Goal: Task Accomplishment & Management: Manage account settings

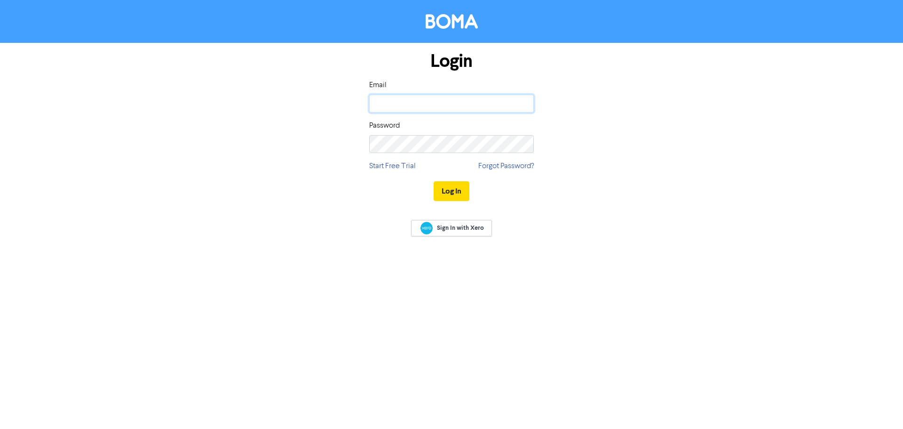
click at [402, 110] on input "email" at bounding box center [451, 104] width 165 height 18
type input "hilary@mccoyandco.co.nz"
click at [434, 181] on button "Log In" at bounding box center [452, 191] width 36 height 20
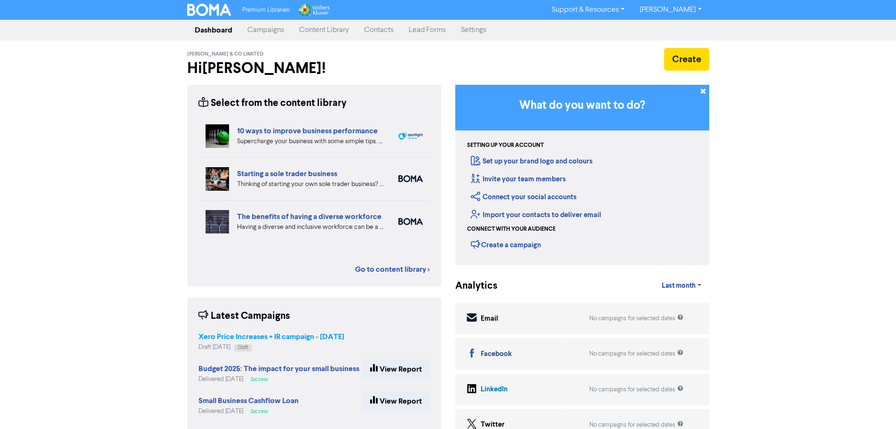
click at [243, 340] on strong "Xero Price Increases + IR campaign - [DATE]" at bounding box center [272, 336] width 146 height 9
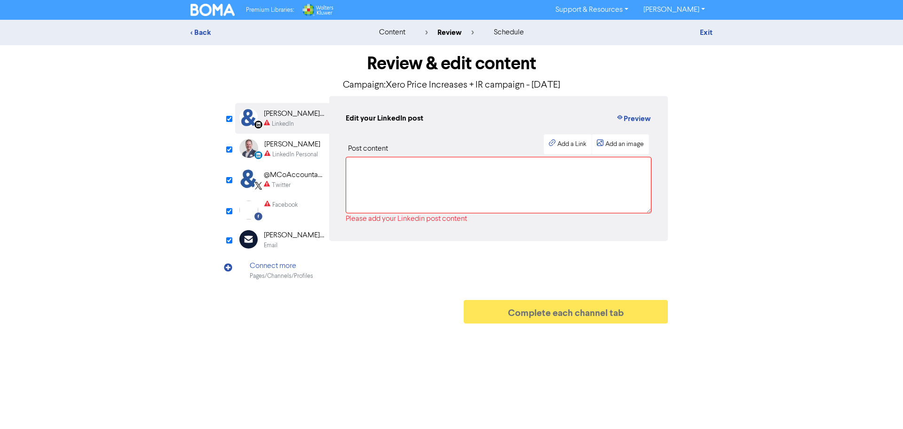
click at [285, 241] on div "Email" at bounding box center [294, 245] width 60 height 9
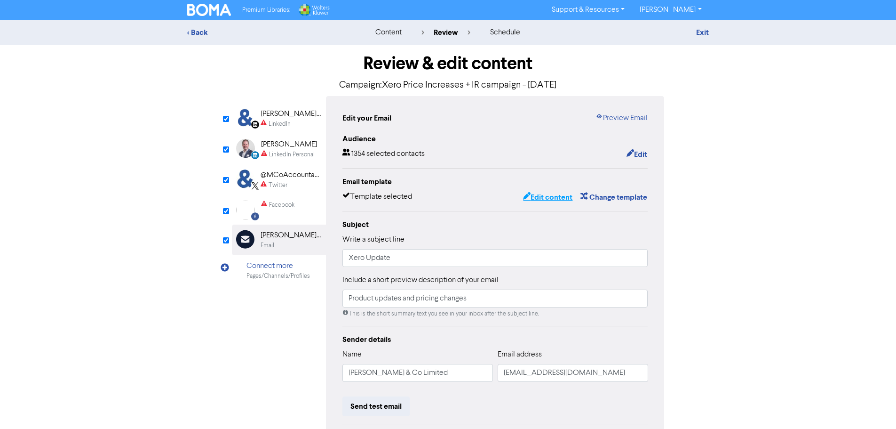
click at [542, 202] on button "Edit content" at bounding box center [548, 197] width 50 height 12
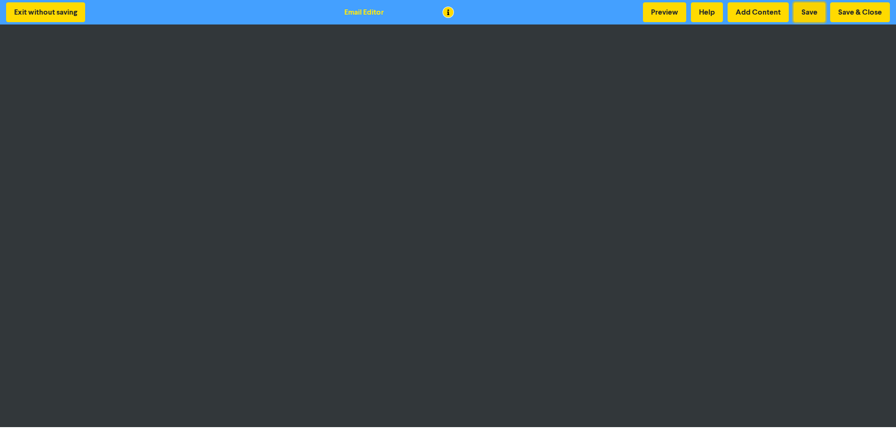
click at [816, 9] on button "Save" at bounding box center [810, 12] width 32 height 20
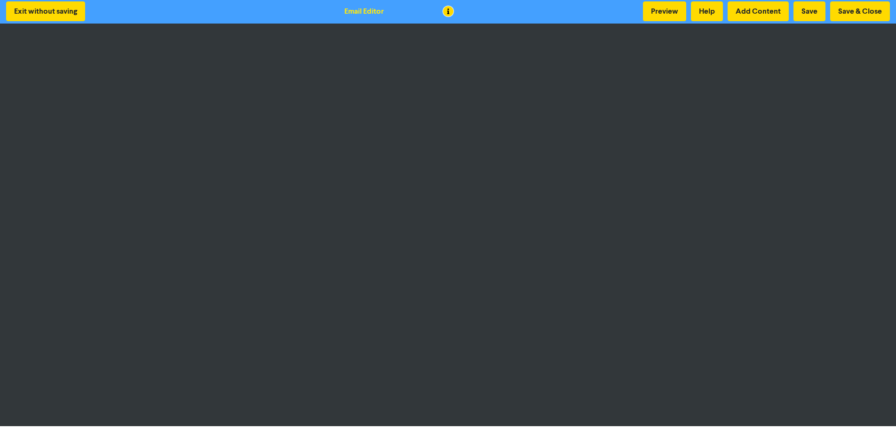
click at [839, 1] on div "Exit without saving Email Editor Preview Help Add Content Save Save & Close" at bounding box center [448, 11] width 896 height 24
click at [836, 13] on button "Save & Close" at bounding box center [860, 11] width 60 height 20
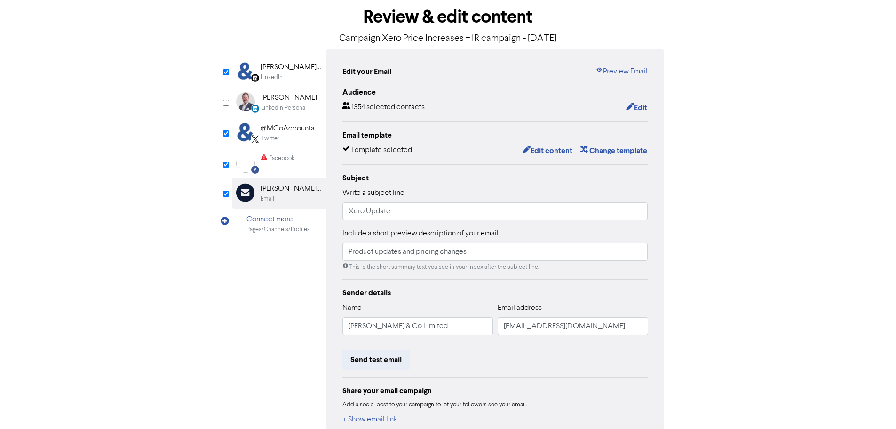
scroll to position [103, 0]
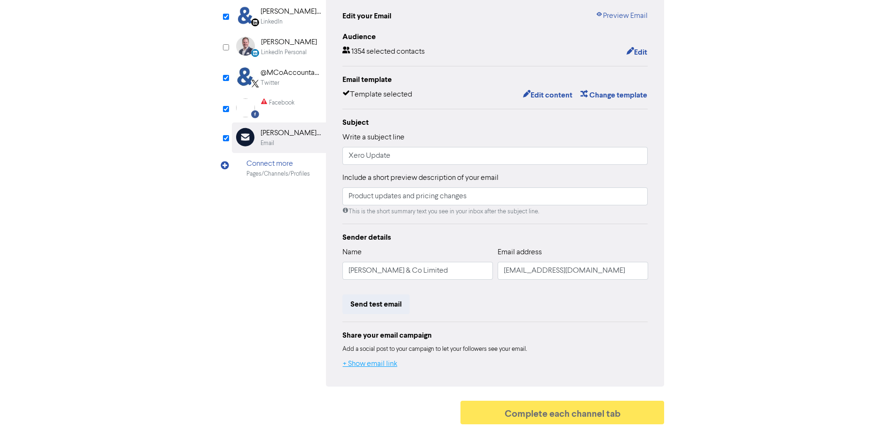
click at [389, 364] on button "+ Show email link" at bounding box center [370, 363] width 56 height 12
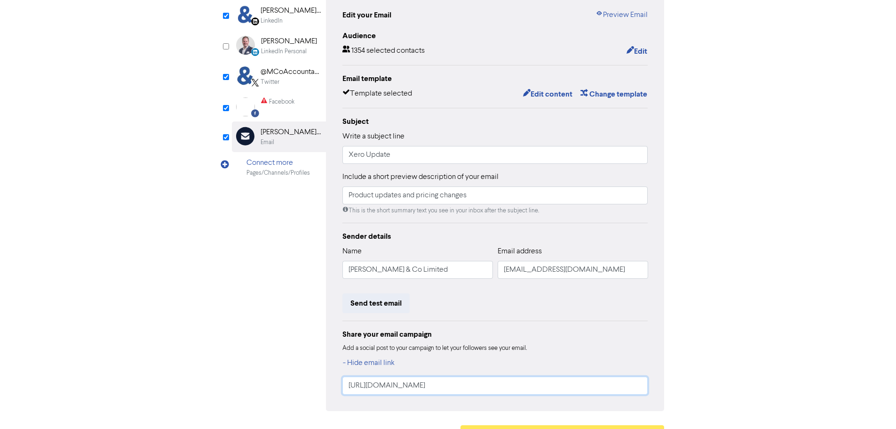
click at [435, 381] on input "https://public2.bomamarketing.com/email/ZPQG" at bounding box center [495, 385] width 306 height 18
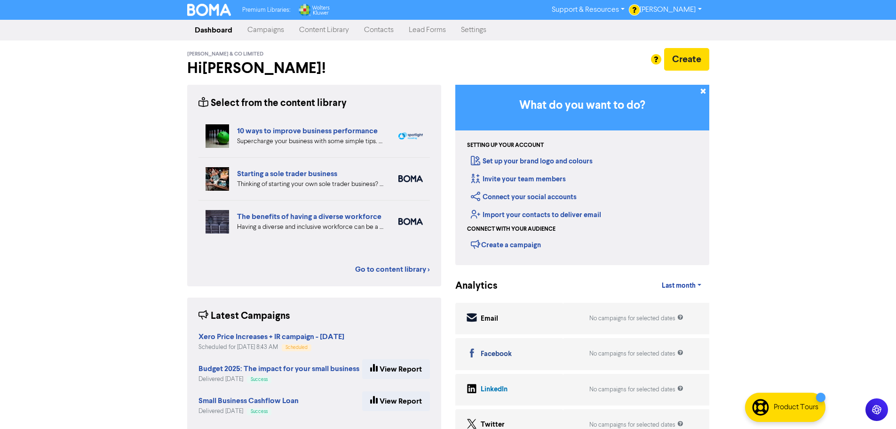
click at [377, 33] on link "Contacts" at bounding box center [379, 30] width 45 height 19
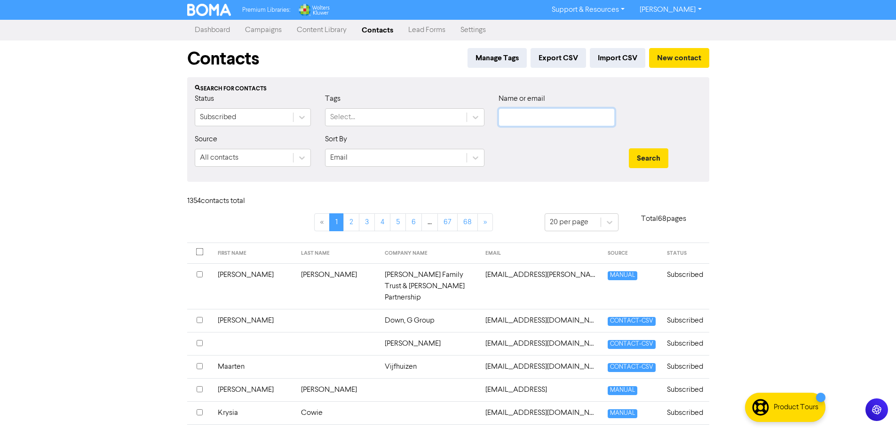
click at [524, 115] on input "text" at bounding box center [557, 117] width 116 height 18
type input "[PERSON_NAME]"
click at [629, 148] on button "Search" at bounding box center [649, 158] width 40 height 20
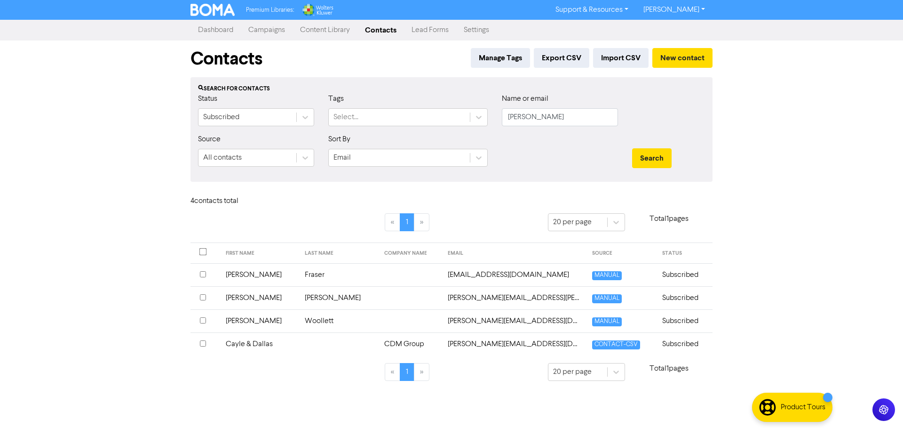
click at [205, 319] on input "checkbox" at bounding box center [203, 320] width 6 height 6
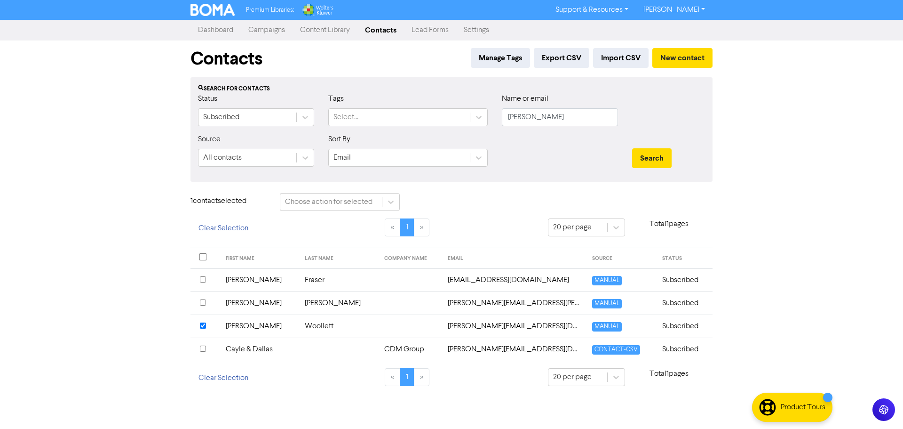
click at [232, 326] on td "[PERSON_NAME]" at bounding box center [259, 325] width 79 height 23
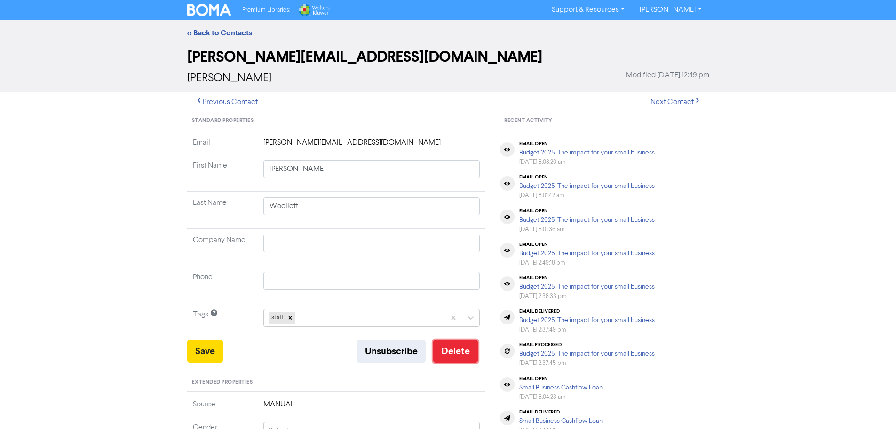
click at [447, 351] on button "Delete" at bounding box center [455, 351] width 45 height 23
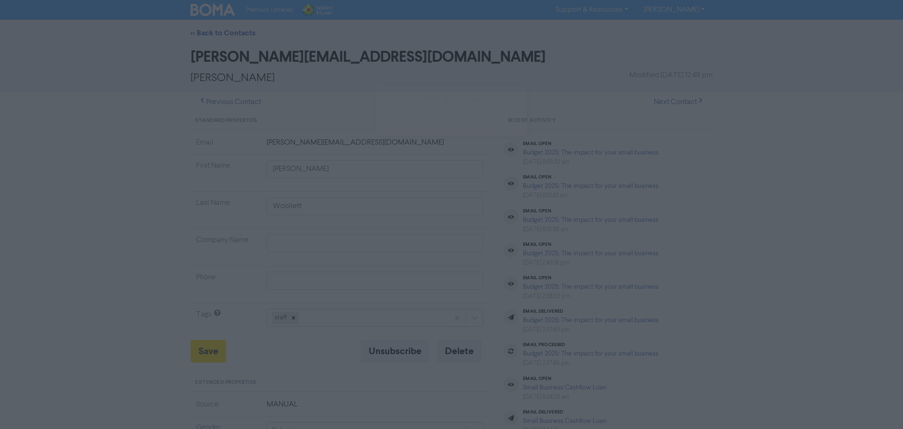
click at [411, 122] on button "ok" at bounding box center [411, 124] width 70 height 24
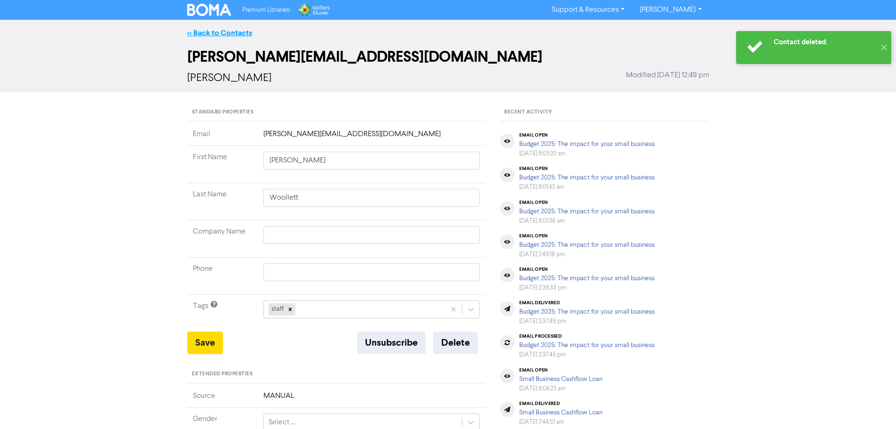
click at [249, 34] on link "<< Back to Contacts" at bounding box center [219, 32] width 65 height 9
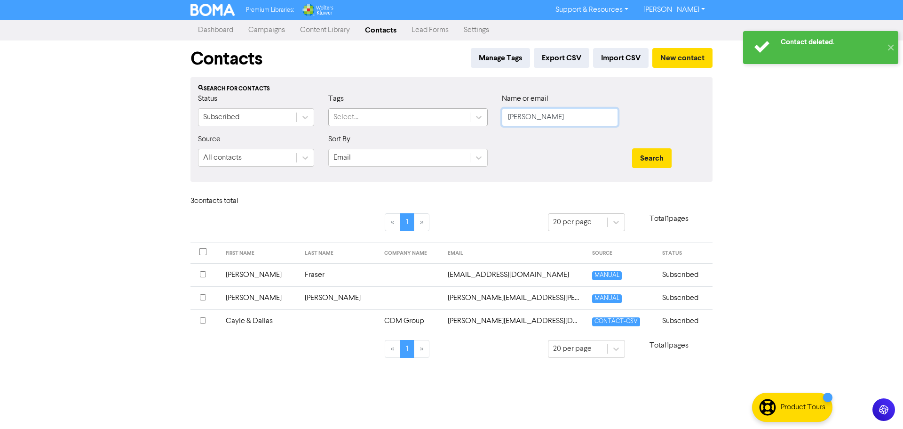
drag, startPoint x: 526, startPoint y: 118, endPoint x: 465, endPoint y: 120, distance: 61.2
click at [465, 120] on div "Status Subscribed Tags Select... Name or email [PERSON_NAME]" at bounding box center [451, 113] width 521 height 40
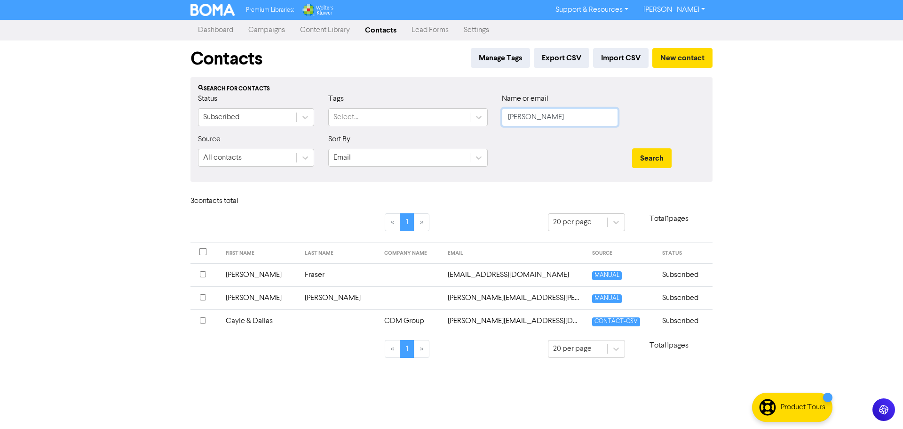
type input "[PERSON_NAME]"
click at [632, 148] on button "Search" at bounding box center [652, 158] width 40 height 20
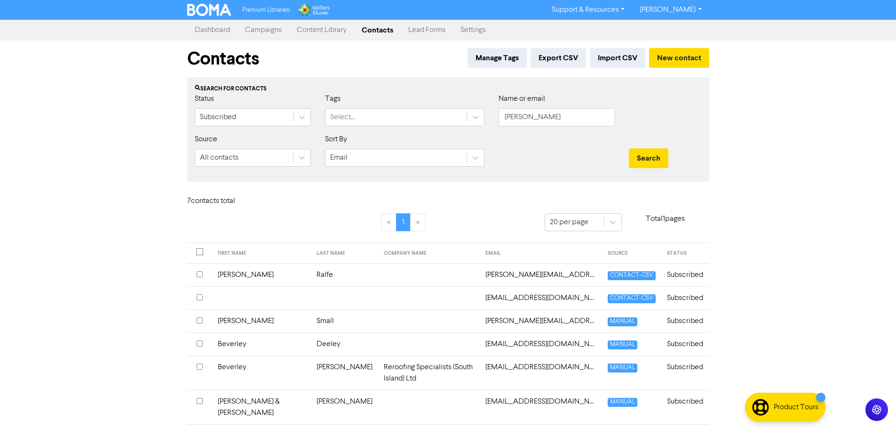
click at [388, 277] on td at bounding box center [429, 274] width 102 height 23
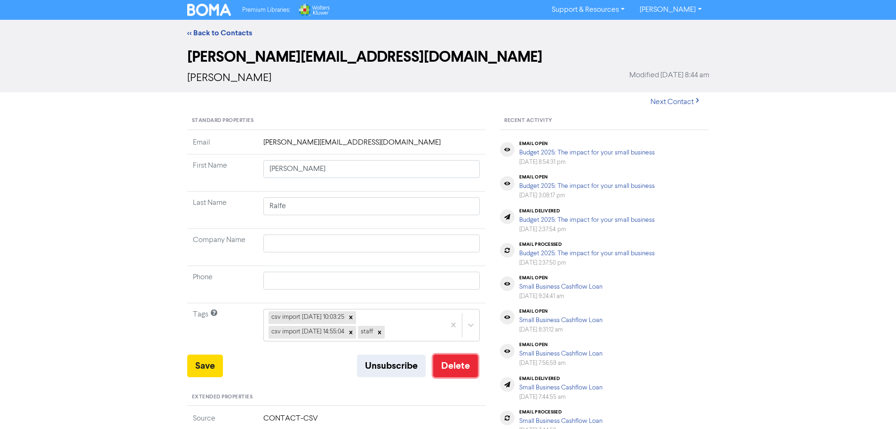
click at [439, 361] on button "Delete" at bounding box center [455, 365] width 45 height 23
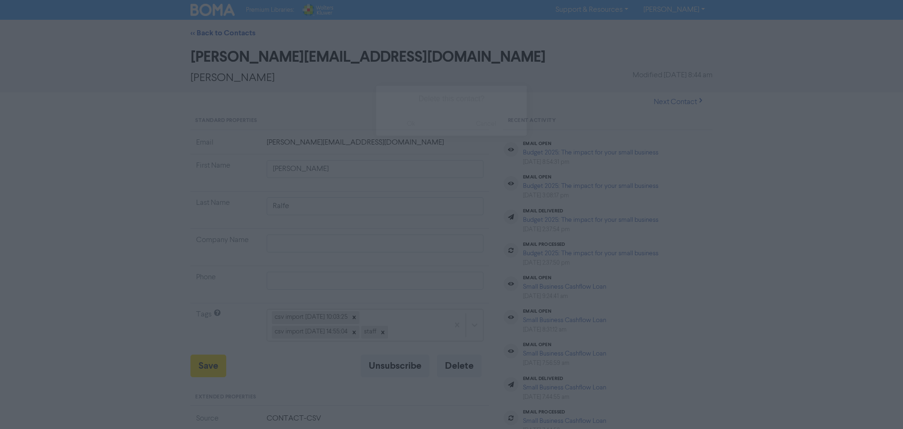
click at [397, 124] on button "ok" at bounding box center [411, 124] width 70 height 24
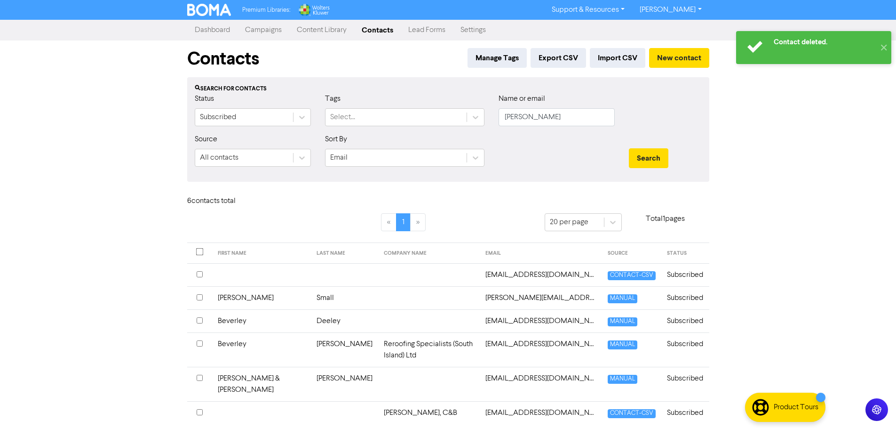
click at [491, 276] on td "[EMAIL_ADDRESS][DOMAIN_NAME]" at bounding box center [541, 274] width 122 height 23
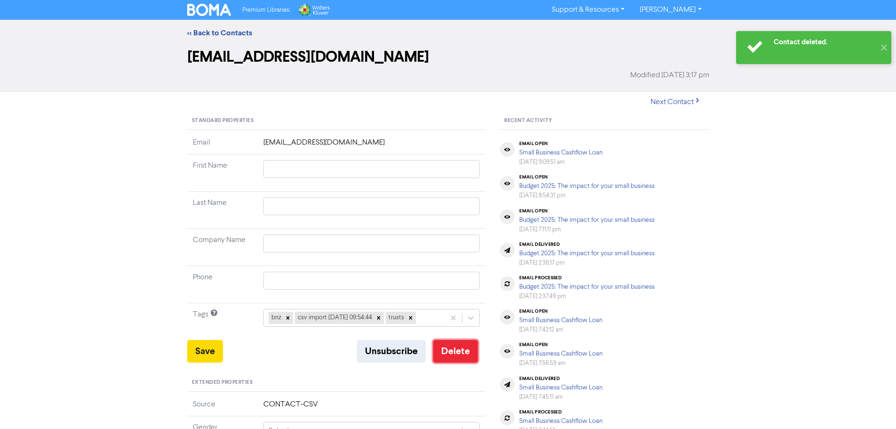
click at [447, 355] on button "Delete" at bounding box center [455, 351] width 45 height 23
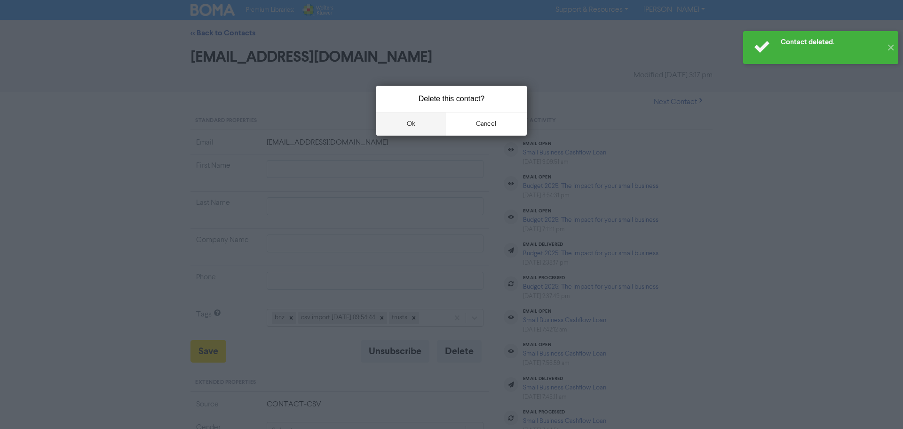
click at [413, 125] on button "ok" at bounding box center [411, 124] width 70 height 24
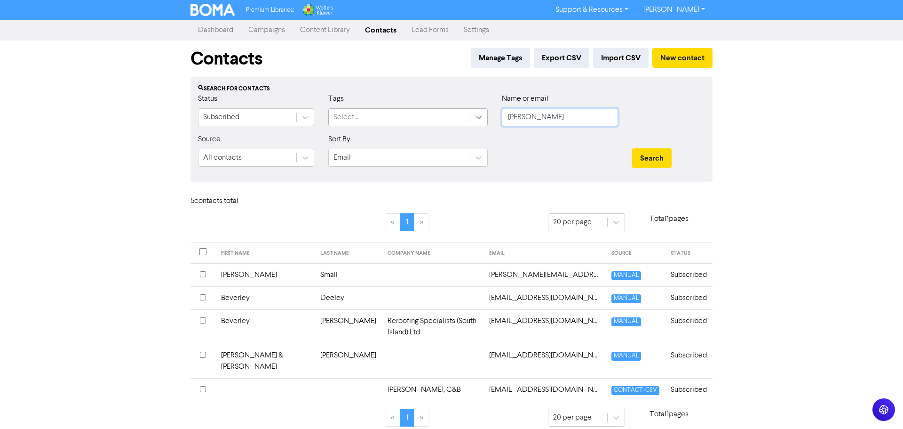
drag, startPoint x: 528, startPoint y: 117, endPoint x: 486, endPoint y: 116, distance: 41.9
click at [486, 116] on div "Status Subscribed Tags Select... Name or email [PERSON_NAME]" at bounding box center [451, 113] width 521 height 40
click at [632, 148] on button "Search" at bounding box center [652, 158] width 40 height 20
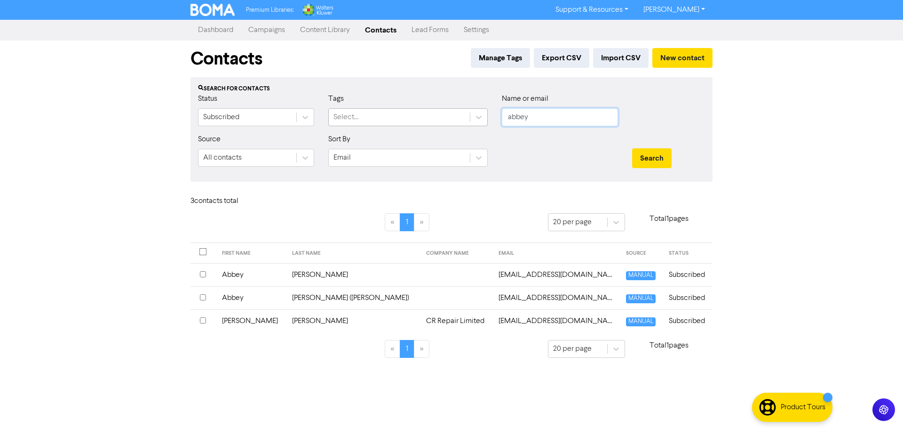
drag, startPoint x: 538, startPoint y: 116, endPoint x: 433, endPoint y: 118, distance: 104.9
click at [433, 118] on div "Status Subscribed Tags Select... Name or email abbey" at bounding box center [451, 113] width 521 height 40
type input "[PERSON_NAME]"
click at [632, 148] on button "Search" at bounding box center [652, 158] width 40 height 20
